Goal: Ask a question

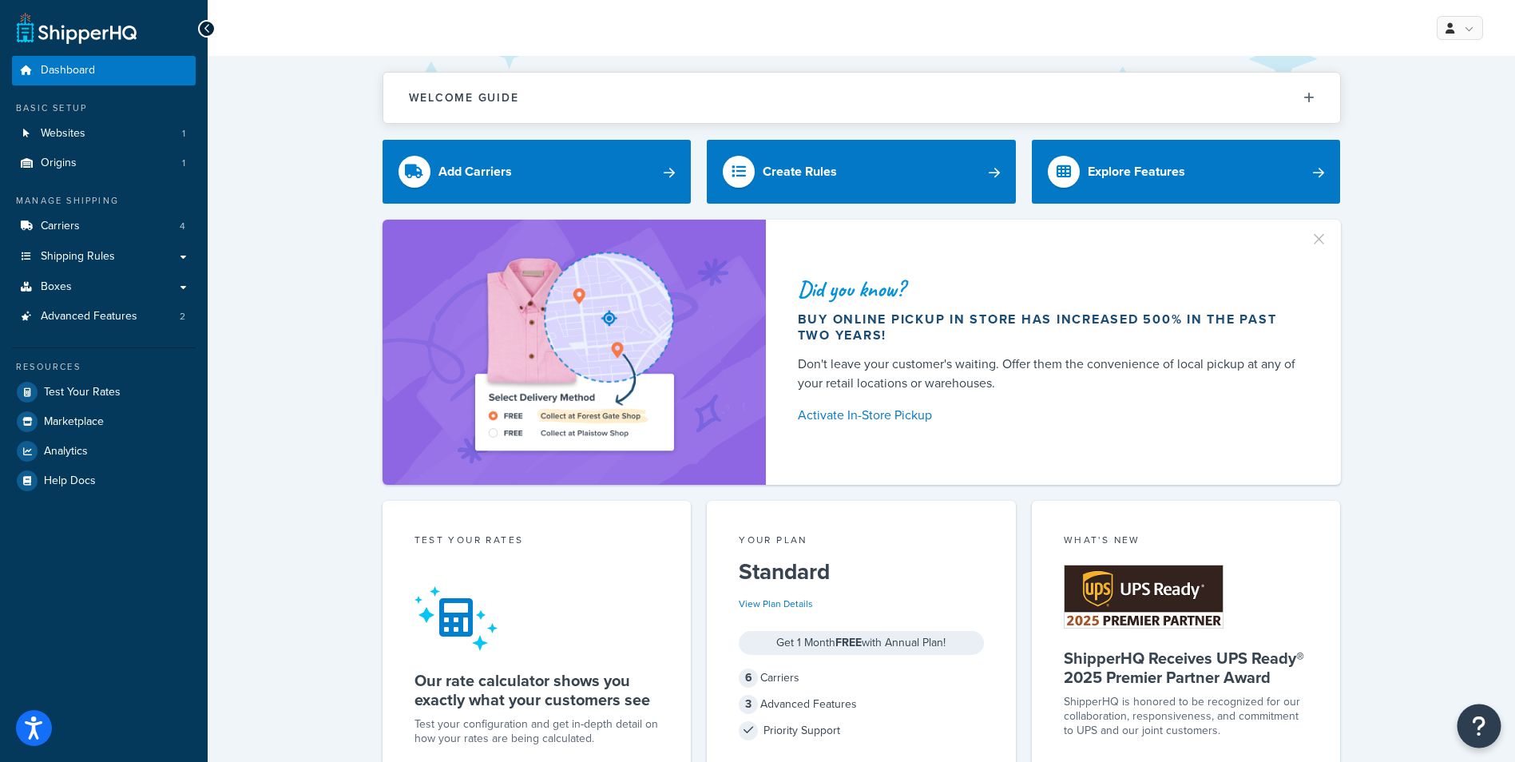
click at [1478, 719] on icon "Open Resource Center" at bounding box center [1479, 726] width 15 height 22
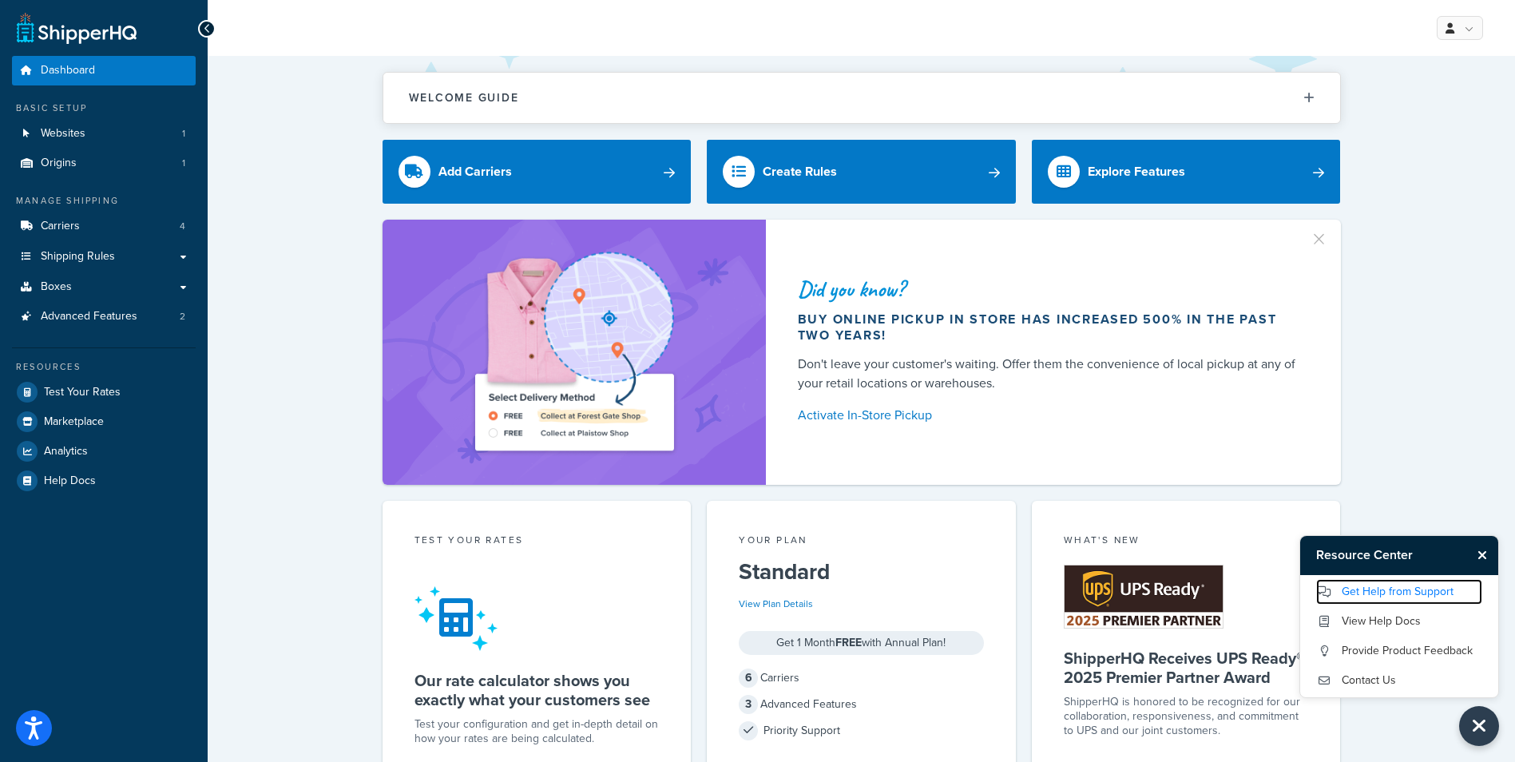
click at [1427, 593] on link "Get Help from Support" at bounding box center [1399, 592] width 166 height 26
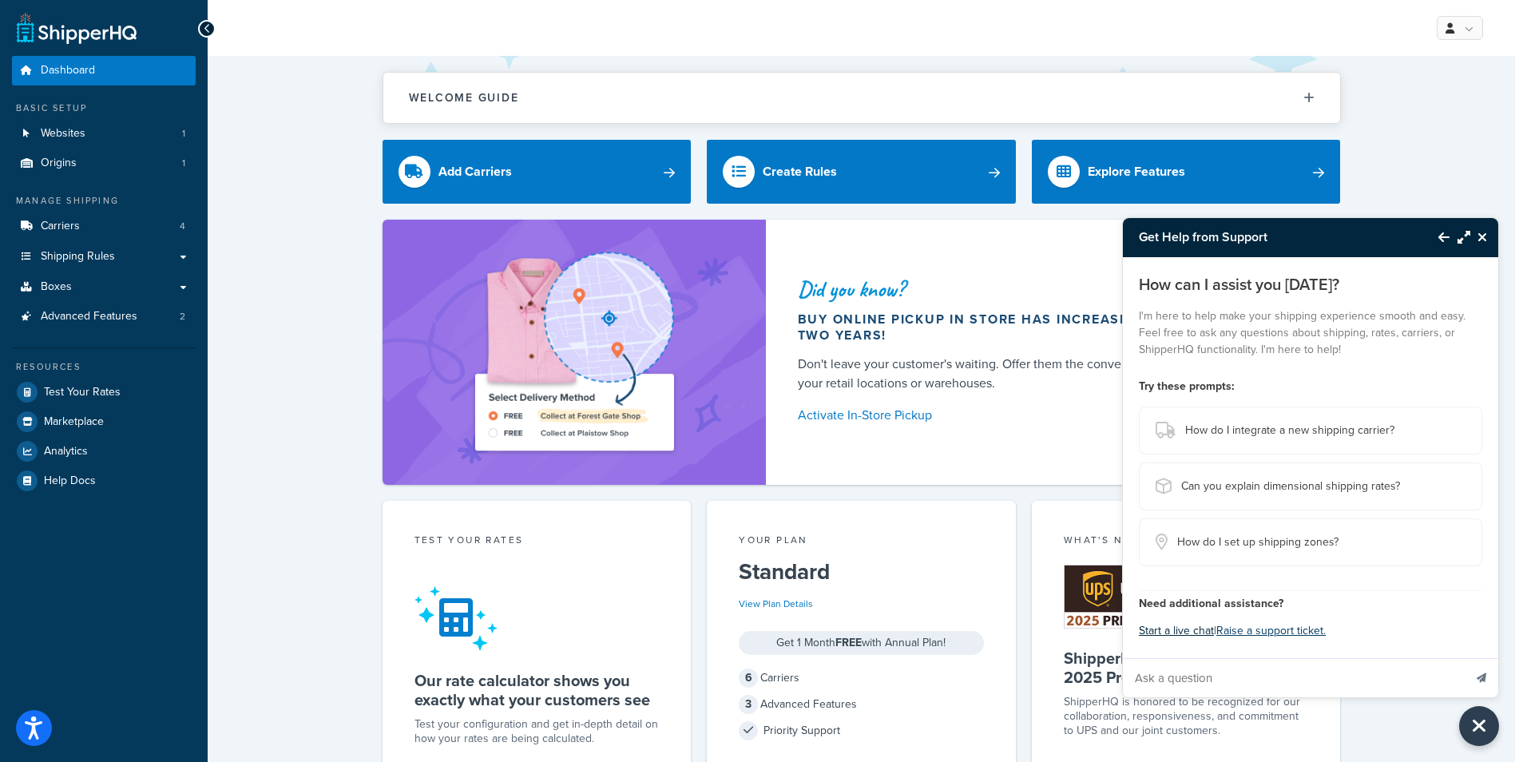
click at [1179, 626] on button "Start a live chat" at bounding box center [1176, 631] width 75 height 22
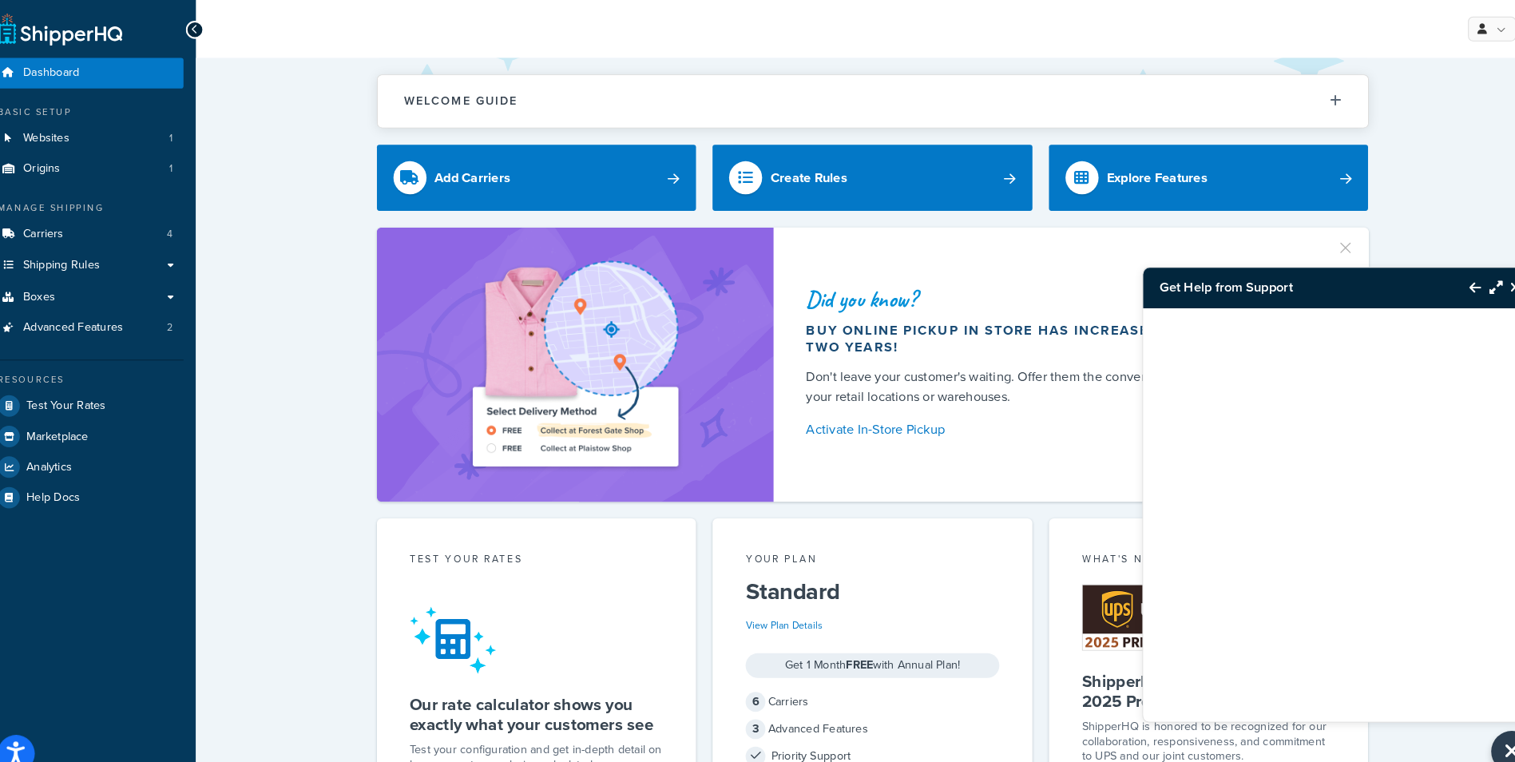
click at [1477, 277] on icon "Close Resource Center" at bounding box center [1482, 278] width 10 height 13
